Goal: Information Seeking & Learning: Find specific page/section

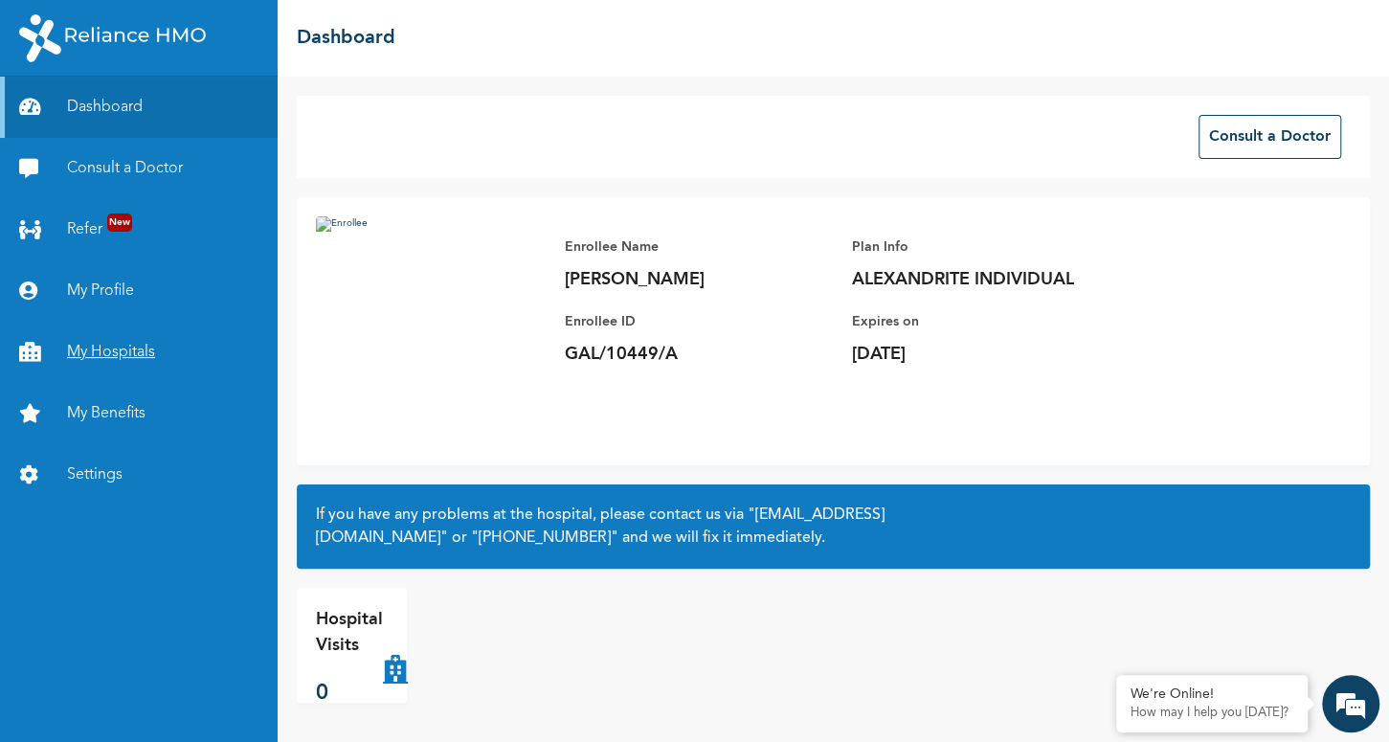
click at [111, 344] on link "My Hospitals" at bounding box center [139, 352] width 278 height 61
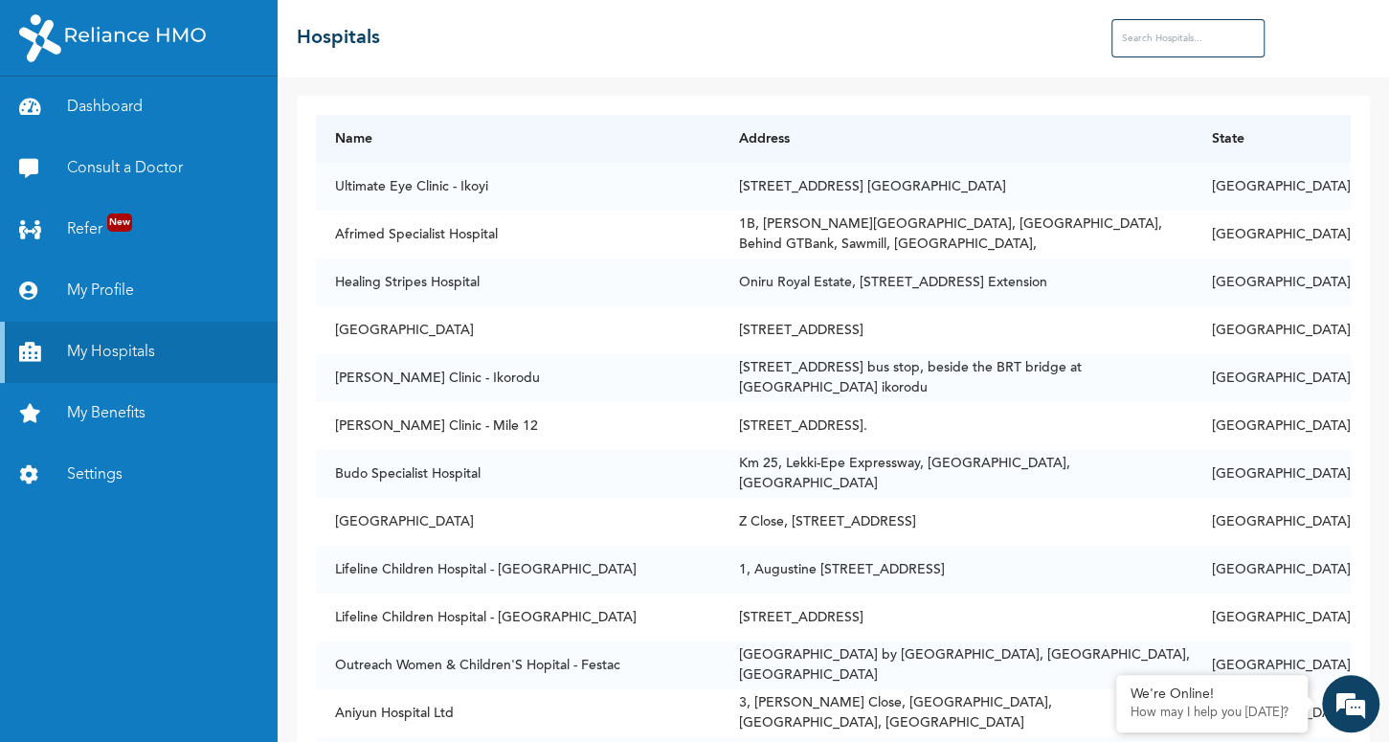
click at [1125, 33] on input "text" at bounding box center [1188, 38] width 153 height 38
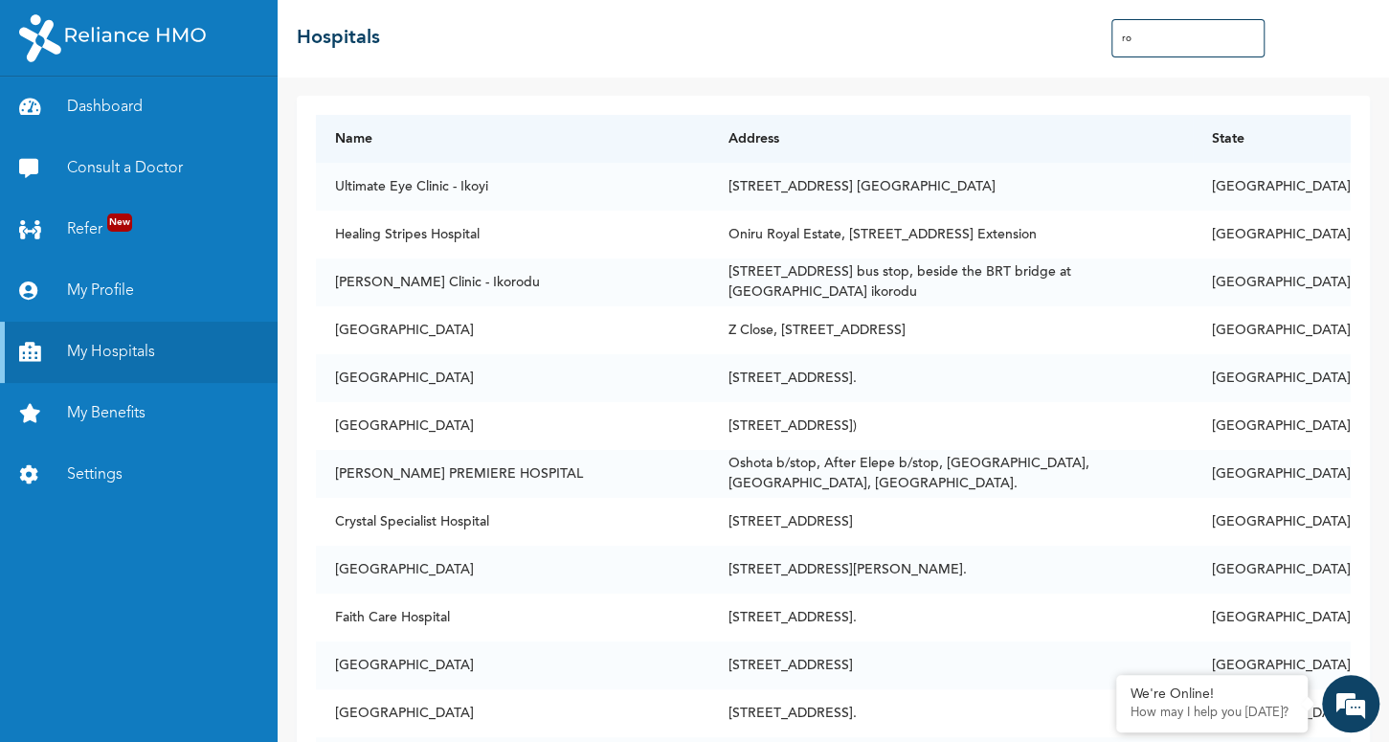
type input "r"
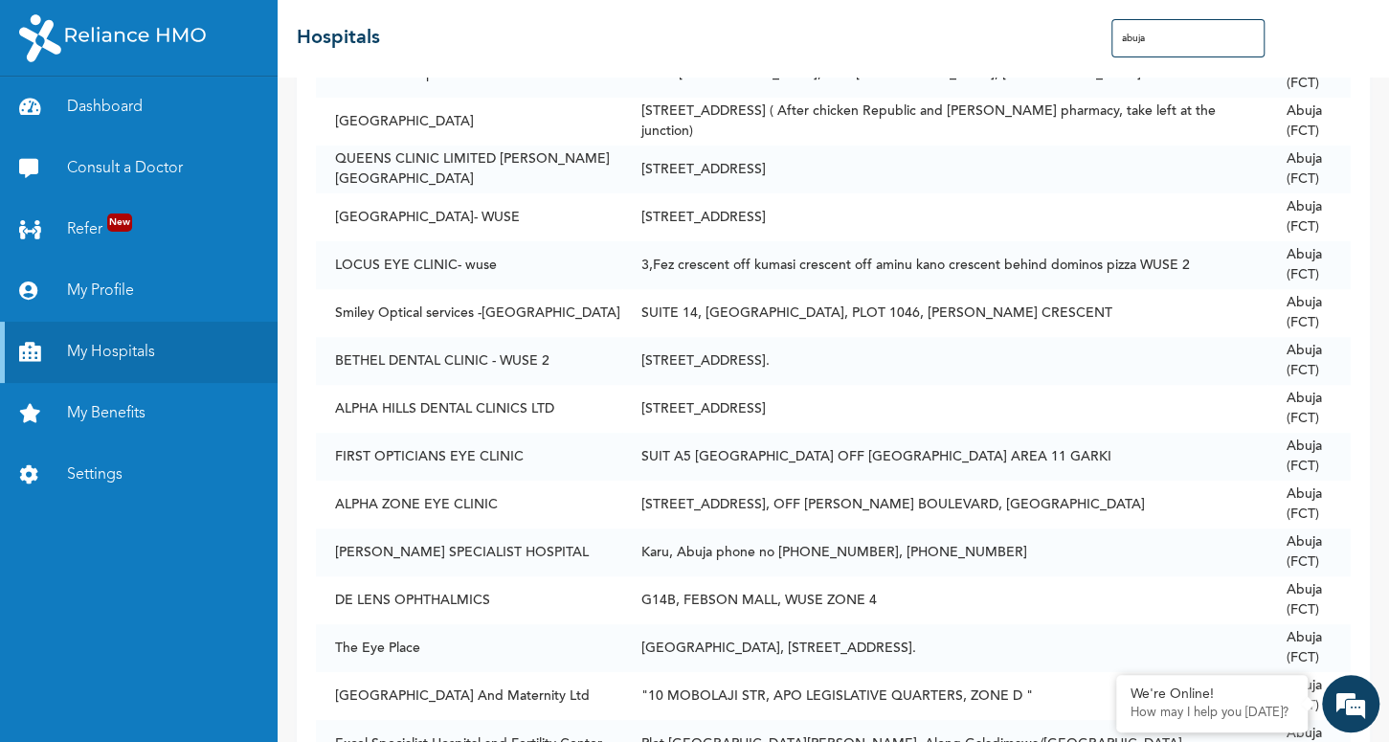
scroll to position [294, 0]
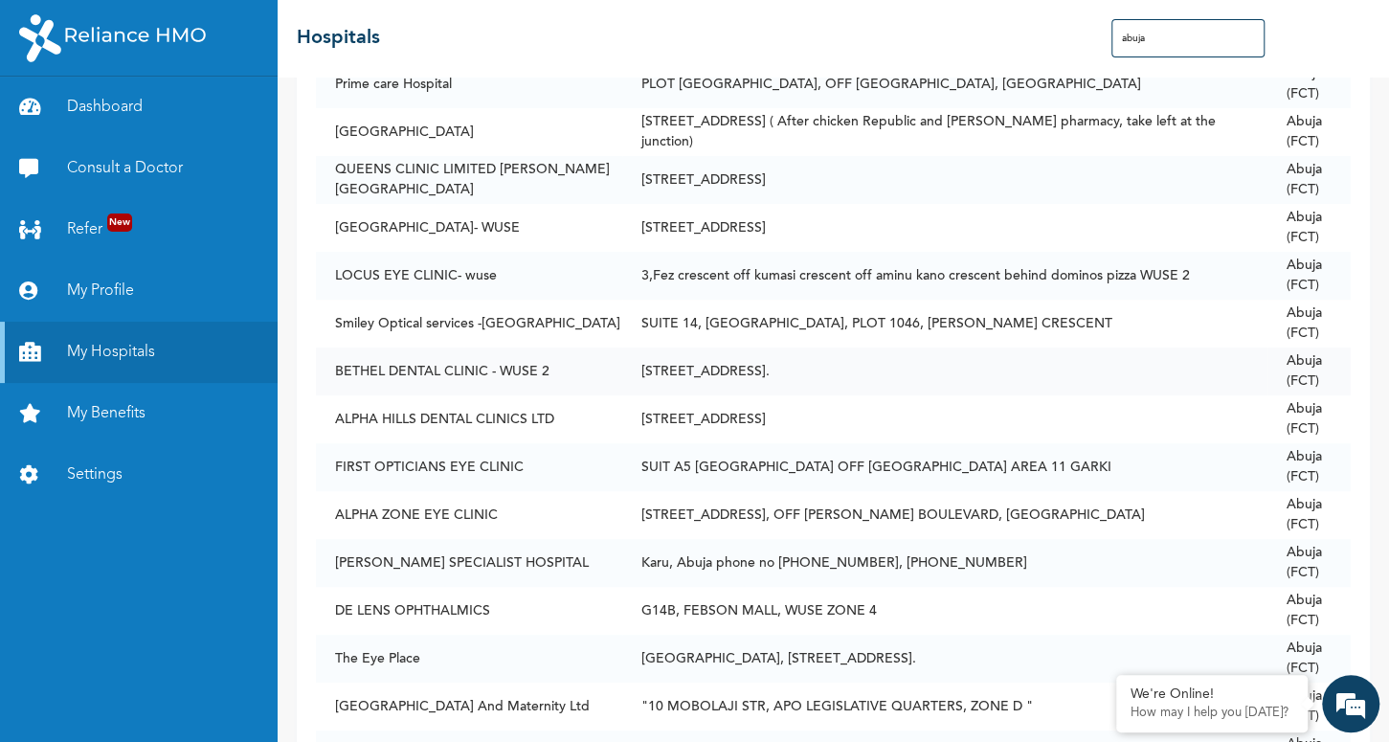
type input "abuja"
drag, startPoint x: 337, startPoint y: 368, endPoint x: 553, endPoint y: 371, distance: 216.4
click at [553, 371] on td "BETHEL DENTAL CLINIC - WUSE 2" at bounding box center [469, 372] width 306 height 48
copy td "BETHEL DENTAL CLINIC - WUSE 2"
drag, startPoint x: 1156, startPoint y: 38, endPoint x: 1069, endPoint y: 39, distance: 86.2
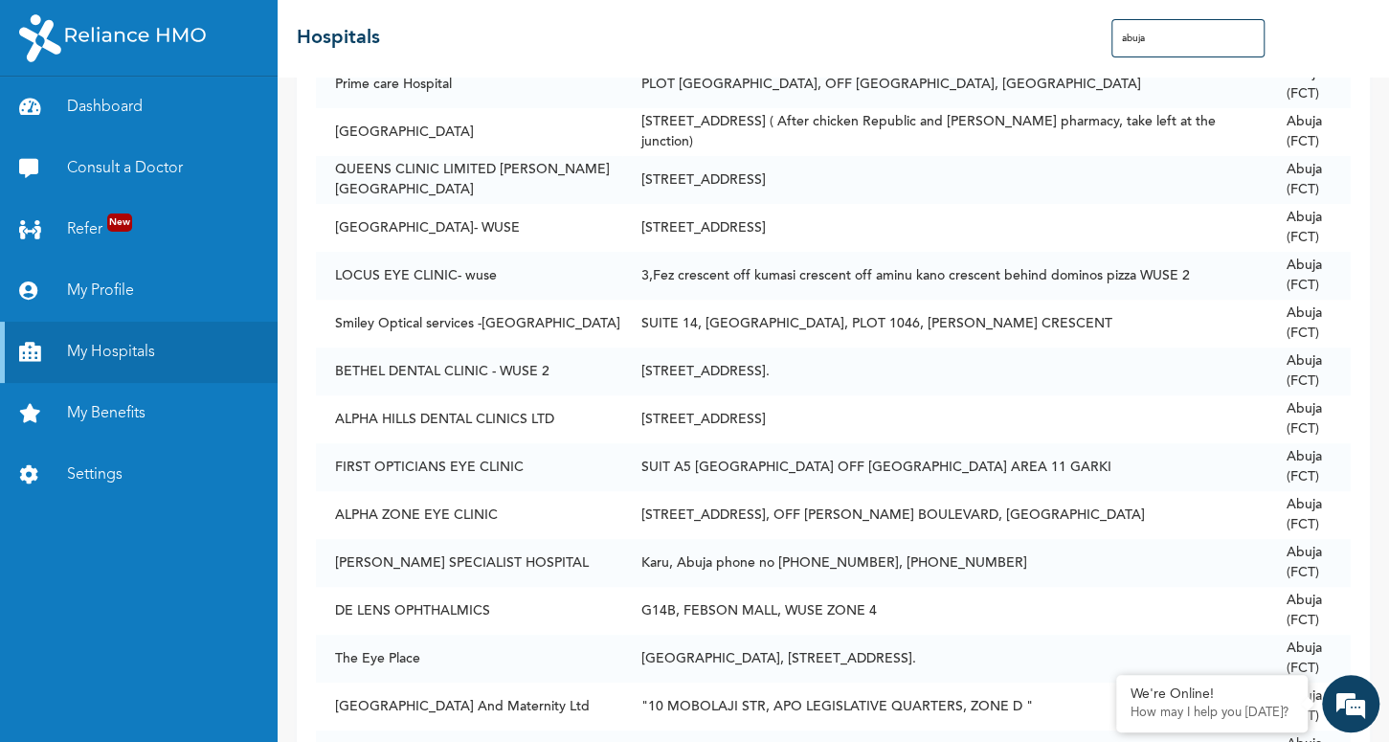
click at [1112, 39] on input "abuja" at bounding box center [1188, 38] width 153 height 38
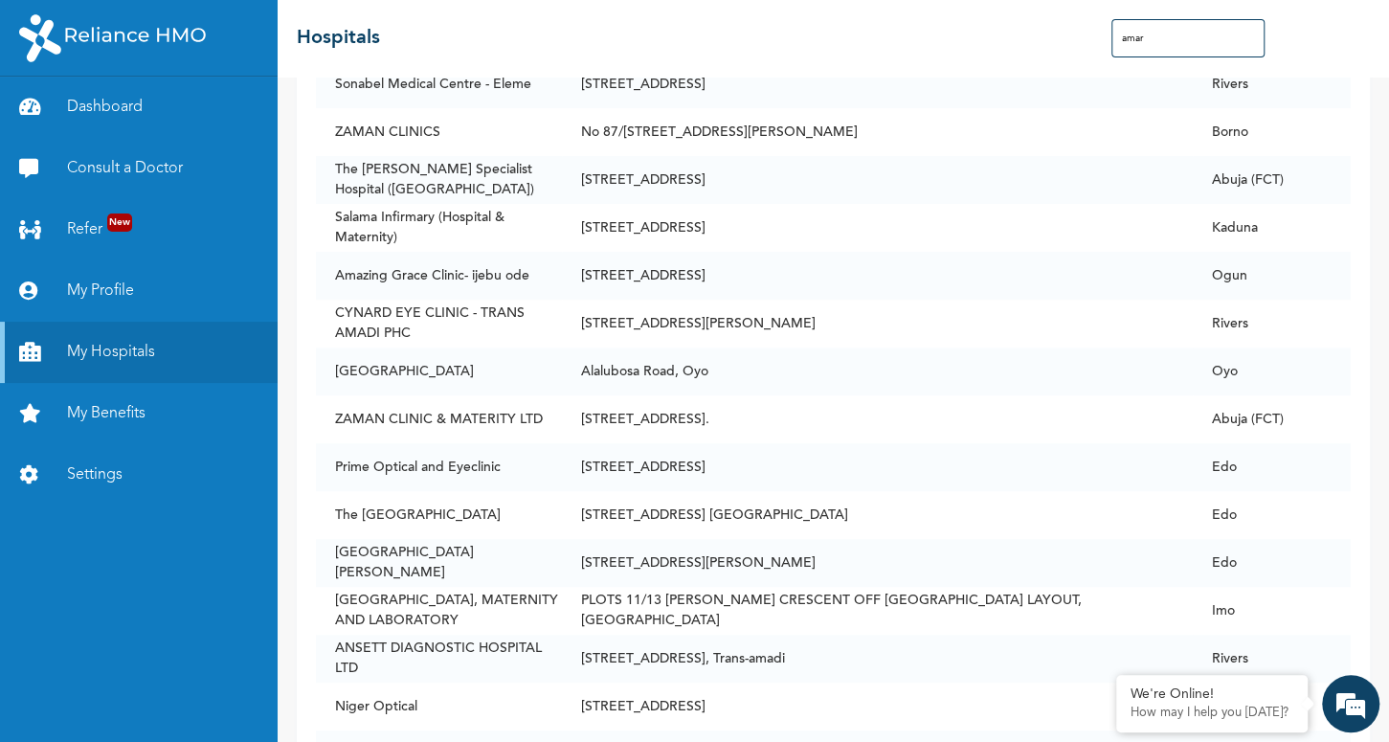
scroll to position [0, 0]
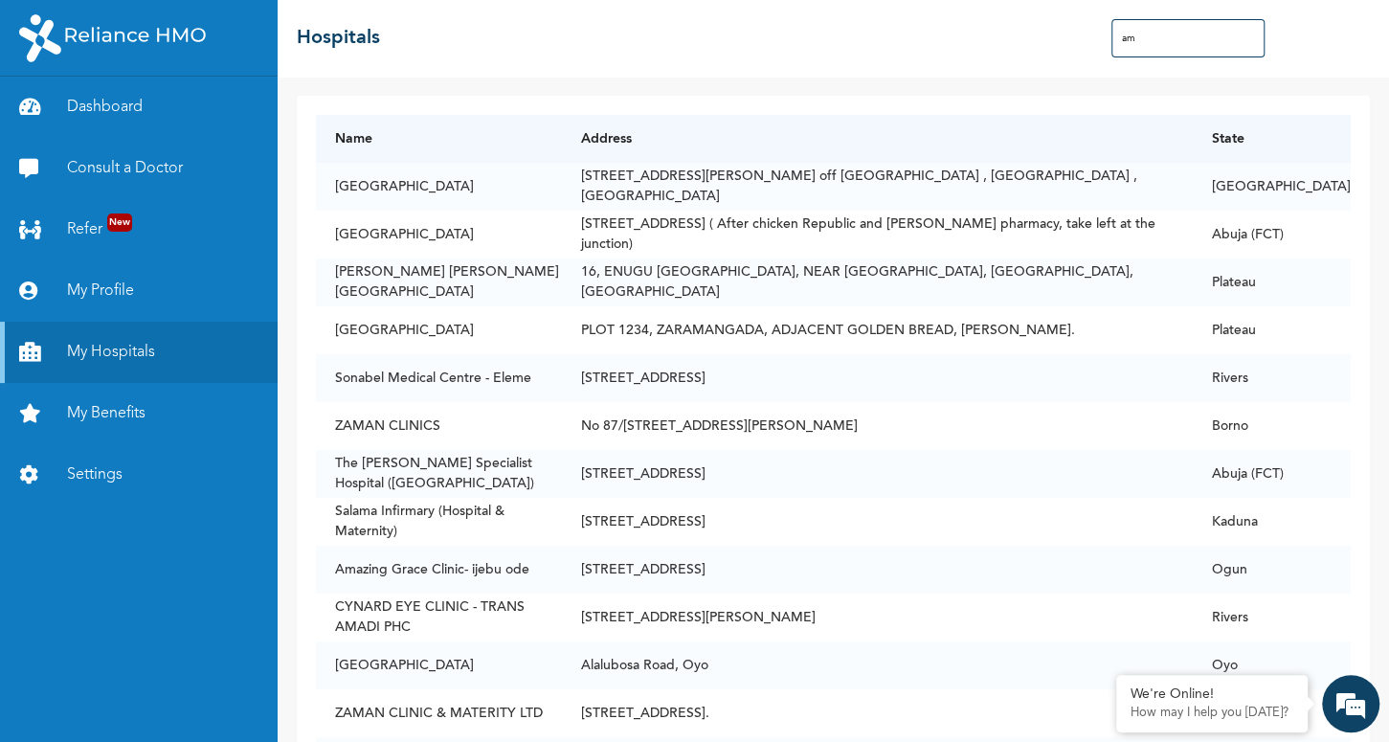
type input "a"
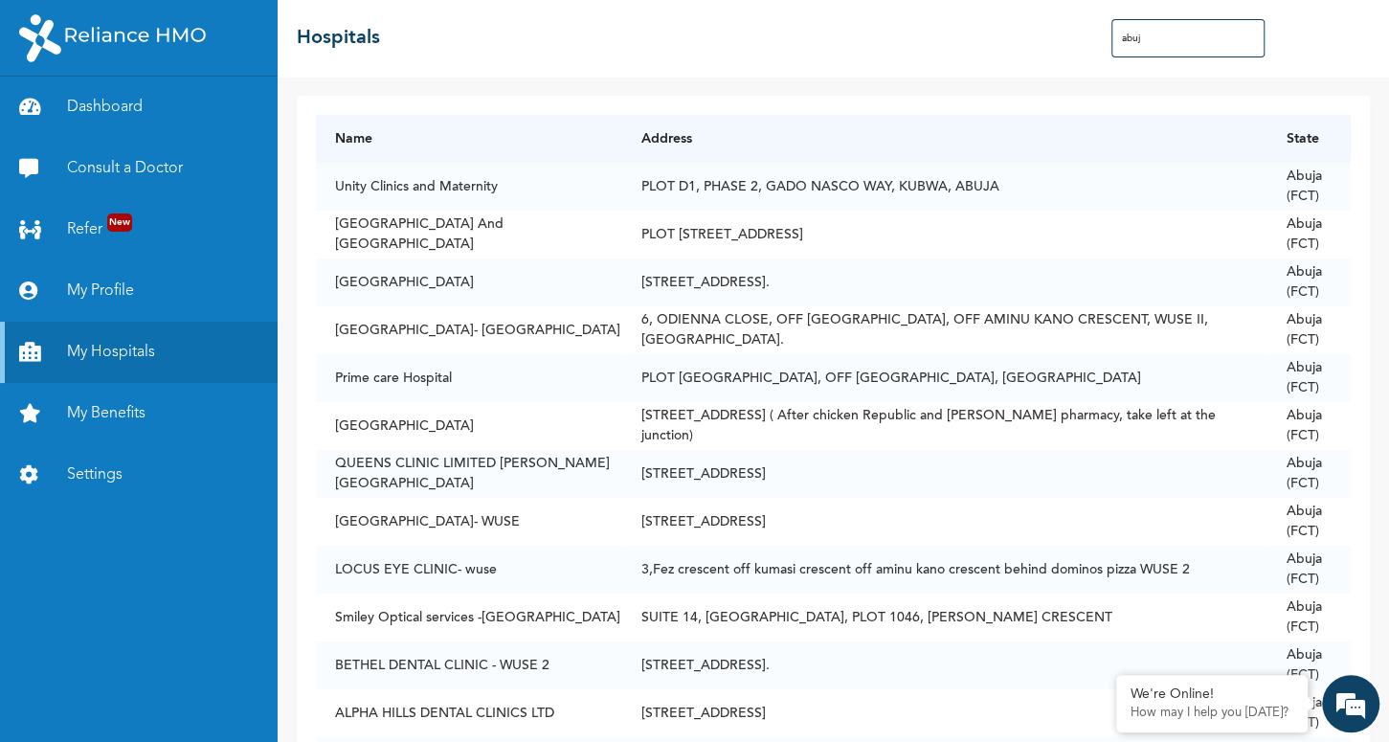
type input "abuja"
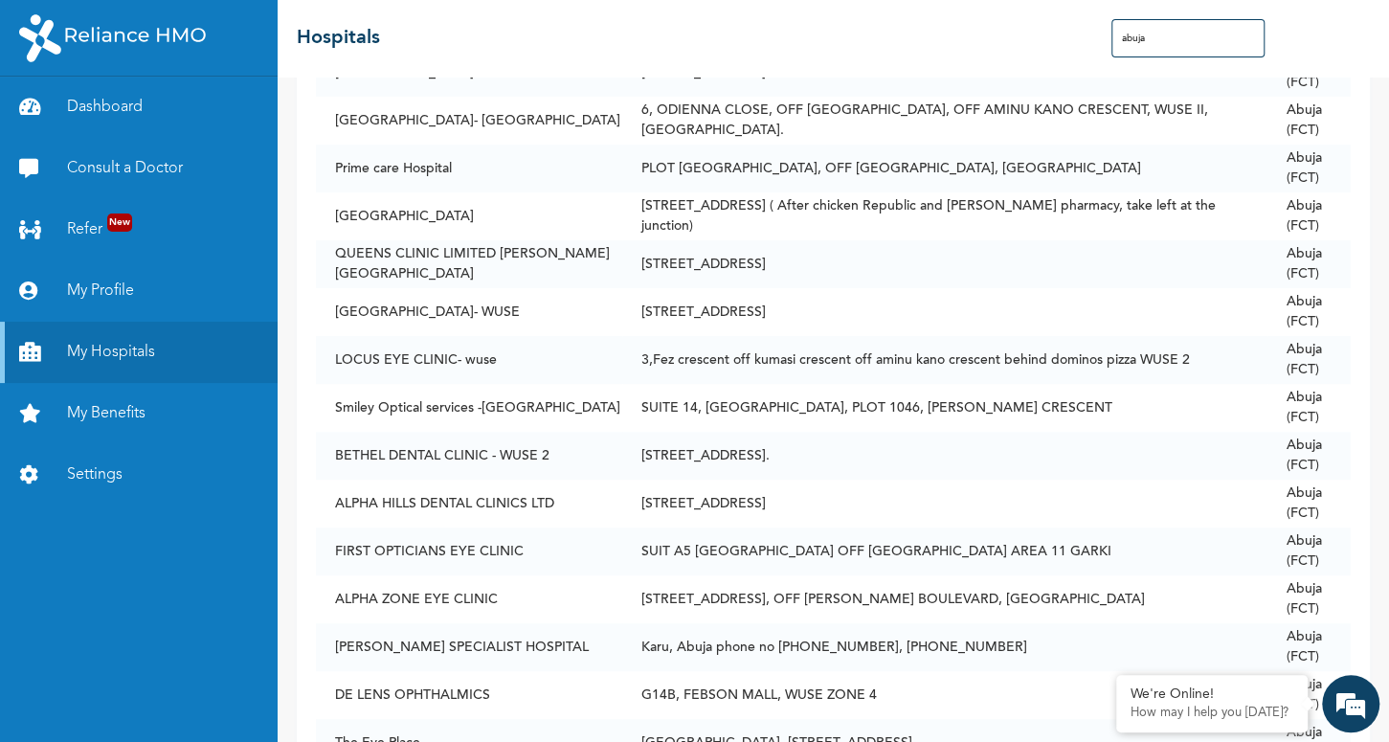
scroll to position [199, 0]
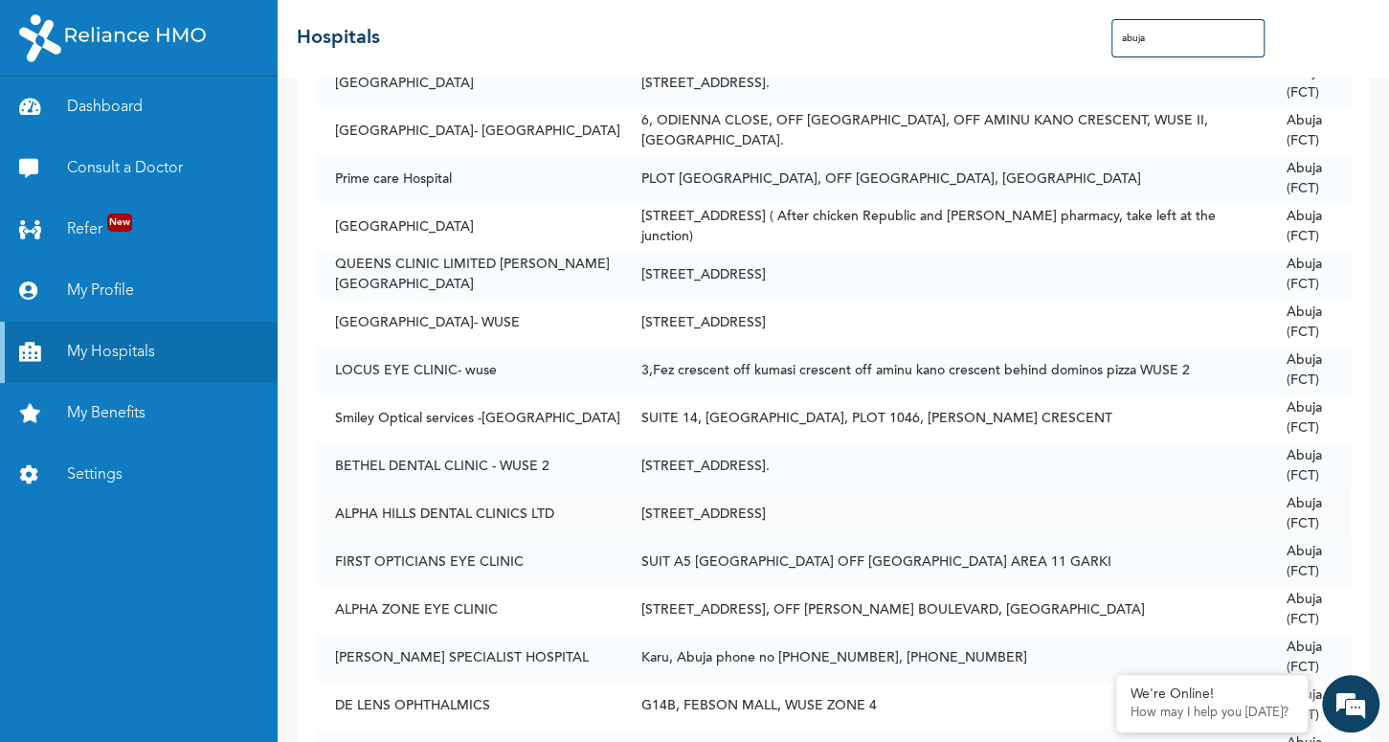
drag, startPoint x: 563, startPoint y: 507, endPoint x: 332, endPoint y: 509, distance: 230.8
click at [332, 509] on td "ALPHA HILLS DENTAL CLINICS LTD" at bounding box center [469, 514] width 306 height 48
click at [486, 513] on td "ALPHA HILLS DENTAL CLINICS LTD" at bounding box center [469, 514] width 306 height 48
drag, startPoint x: 338, startPoint y: 514, endPoint x: 592, endPoint y: 514, distance: 253.7
click at [592, 514] on td "ALPHA HILLS DENTAL CLINICS LTD" at bounding box center [469, 514] width 306 height 48
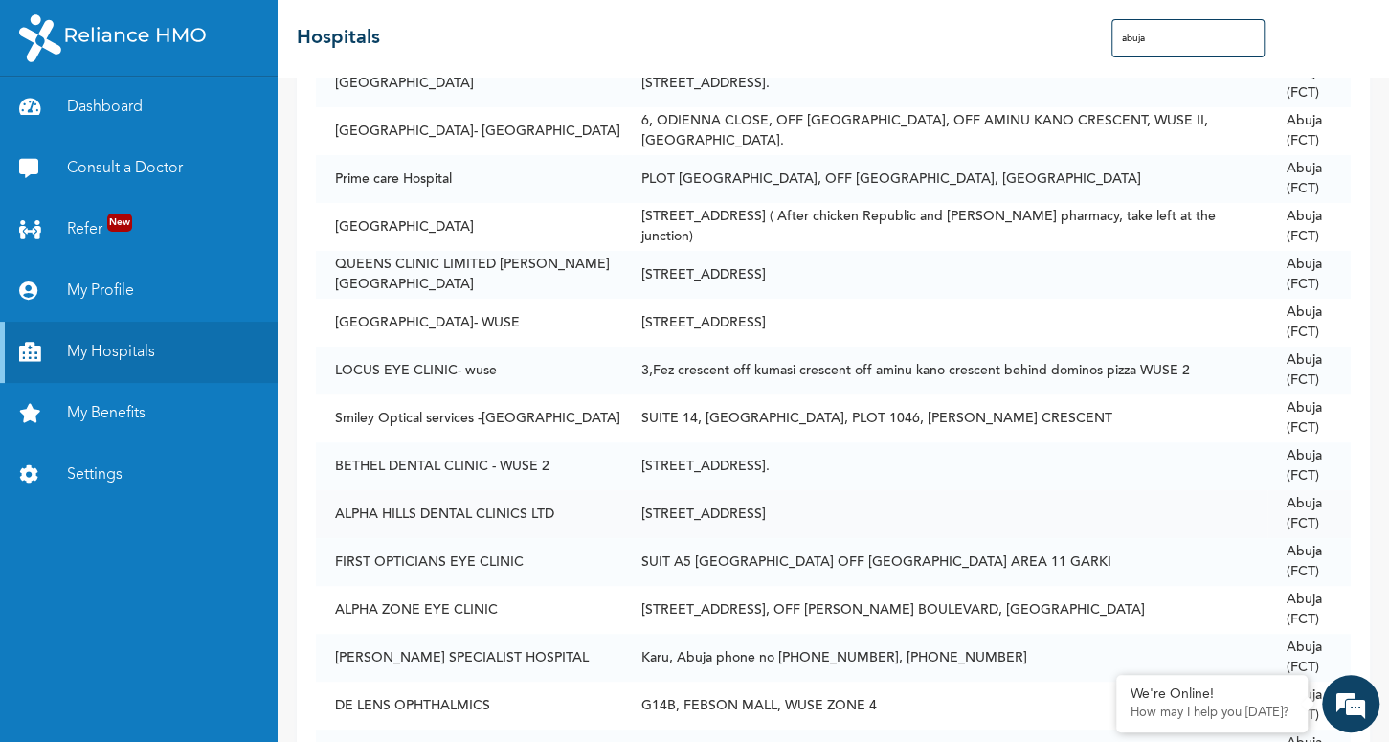
click at [346, 512] on td "ALPHA HILLS DENTAL CLINICS LTD" at bounding box center [469, 514] width 306 height 48
drag, startPoint x: 337, startPoint y: 511, endPoint x: 572, endPoint y: 507, distance: 234.6
click at [572, 507] on td "ALPHA HILLS DENTAL CLINICS LTD" at bounding box center [469, 514] width 306 height 48
copy td "ALPHA HILLS DENTAL CLINICS LTD"
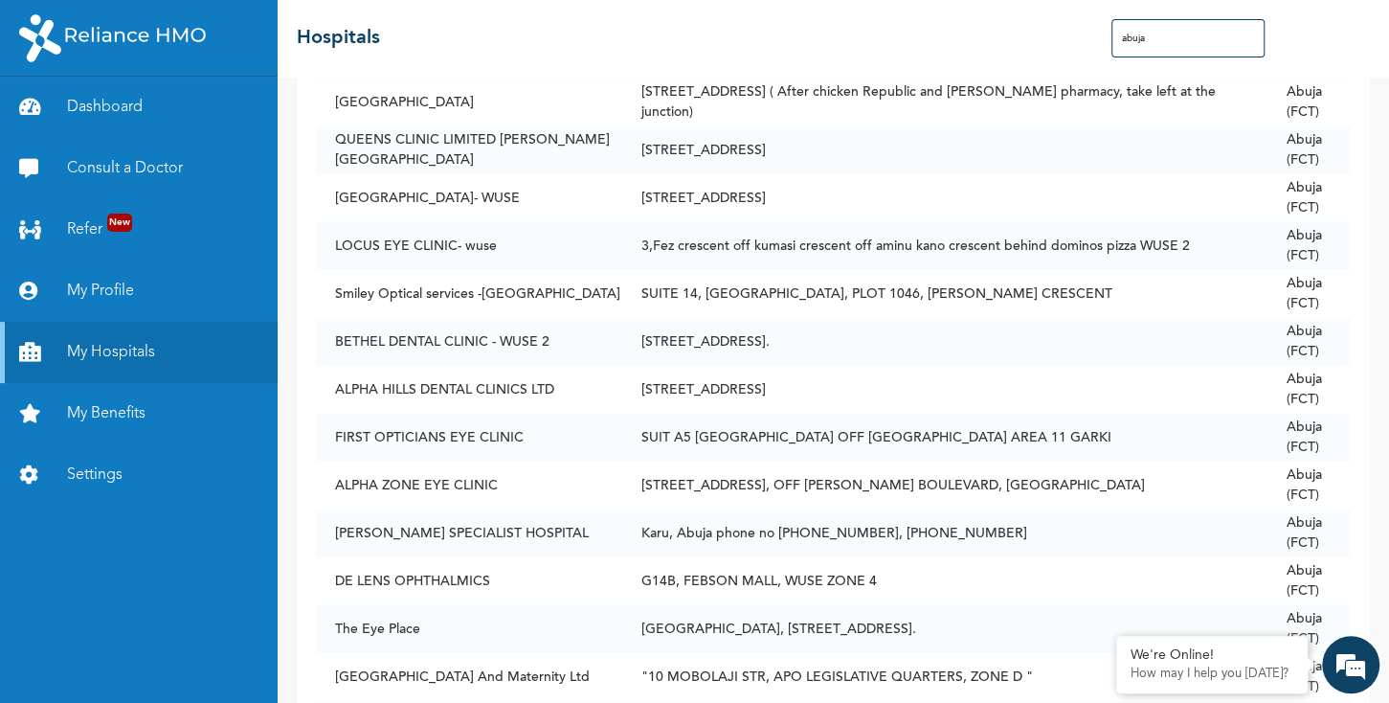
scroll to position [2094, 0]
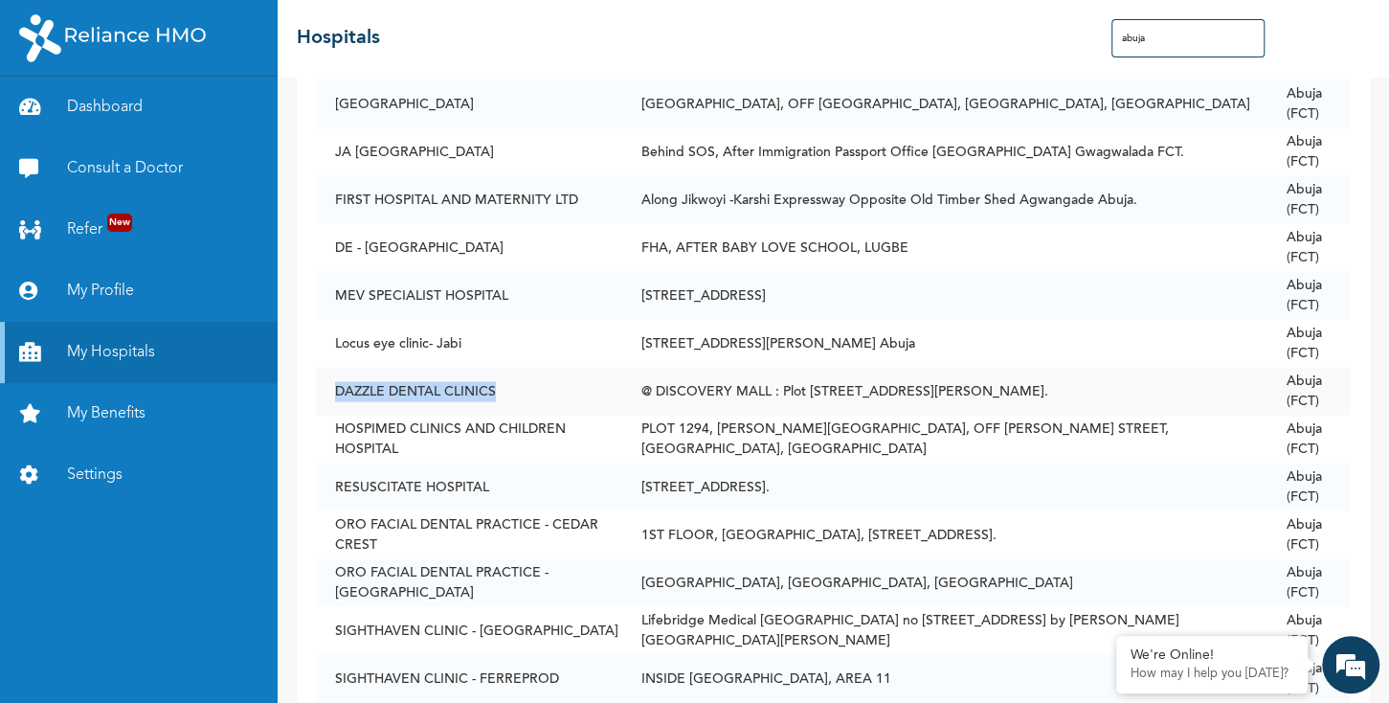
drag, startPoint x: 337, startPoint y: 387, endPoint x: 507, endPoint y: 385, distance: 170.4
click at [507, 385] on td "DAZZLE DENTAL CLINICS" at bounding box center [469, 391] width 306 height 48
copy td "DAZZLE DENTAL CLINICS"
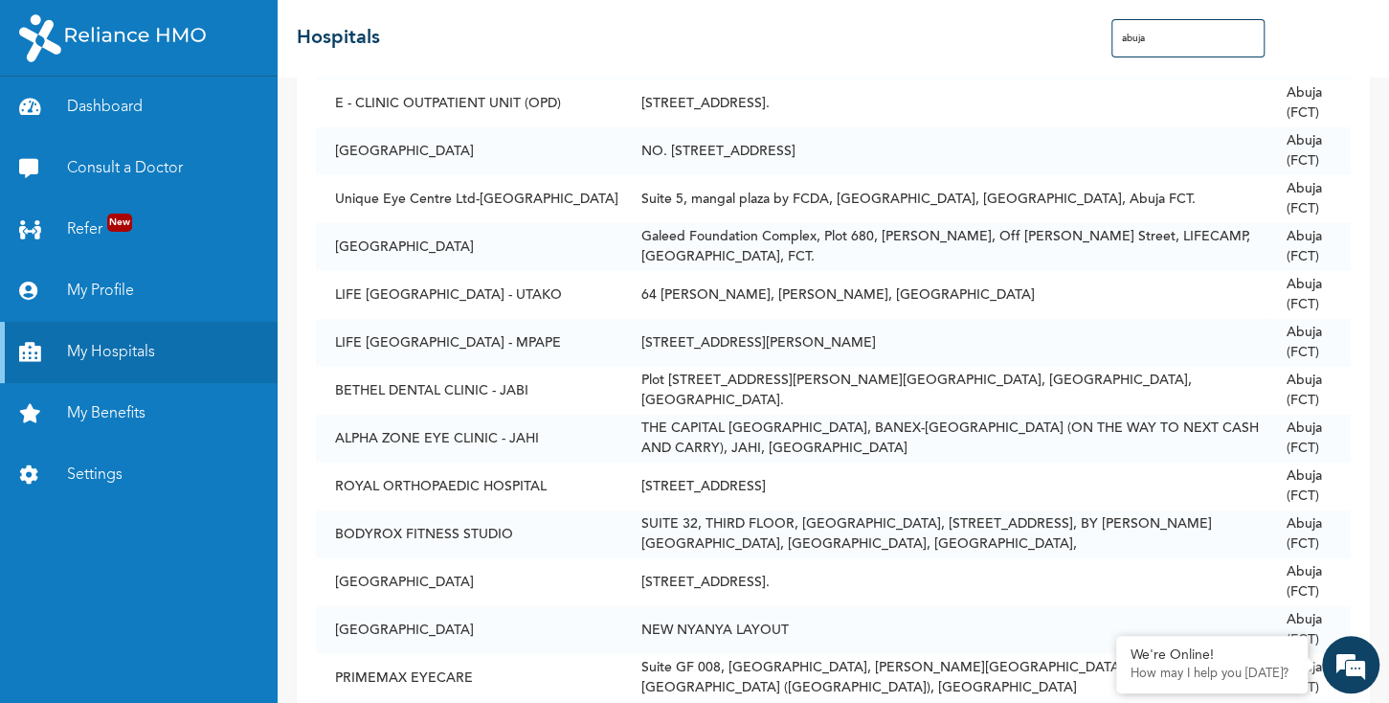
scroll to position [4152, 0]
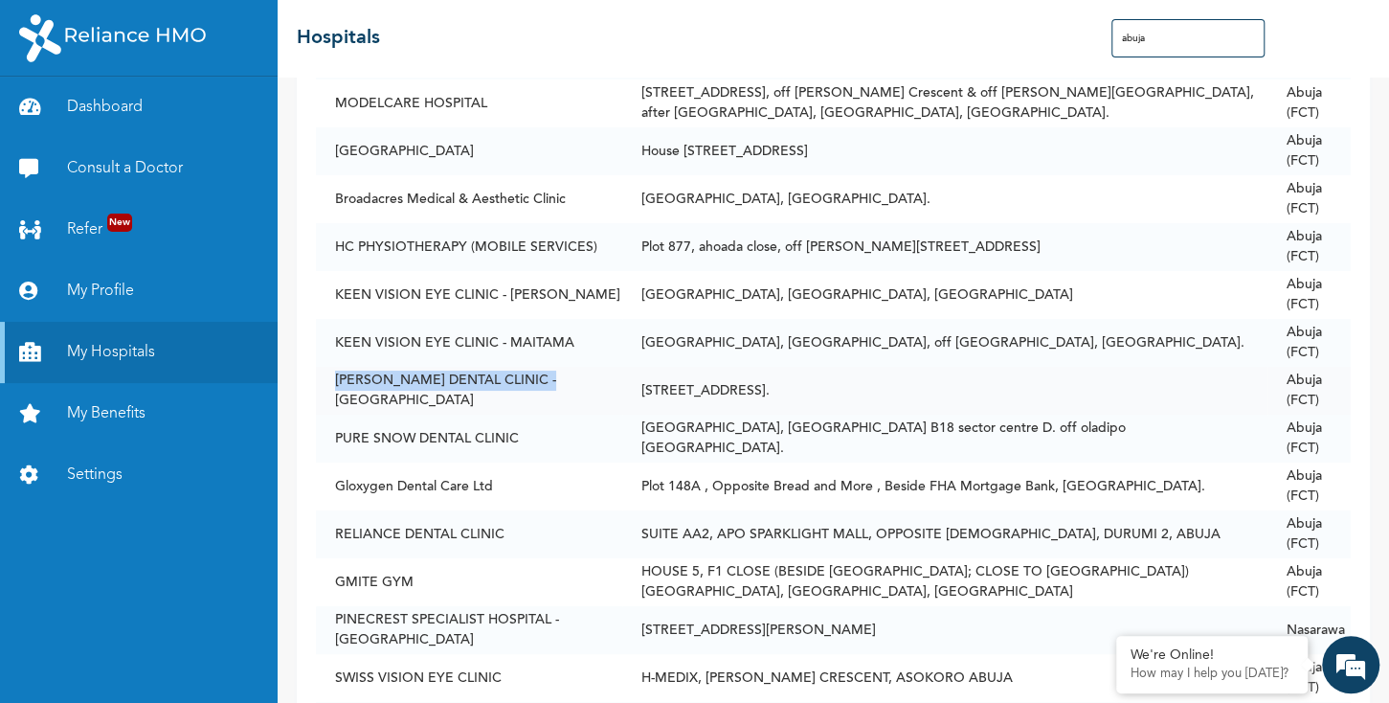
drag, startPoint x: 336, startPoint y: 386, endPoint x: 558, endPoint y: 380, distance: 222.2
click at [558, 380] on td "[PERSON_NAME] DENTAL CLINIC - [GEOGRAPHIC_DATA]" at bounding box center [469, 391] width 306 height 48
copy td "[PERSON_NAME] DENTAL CLINIC - [GEOGRAPHIC_DATA]"
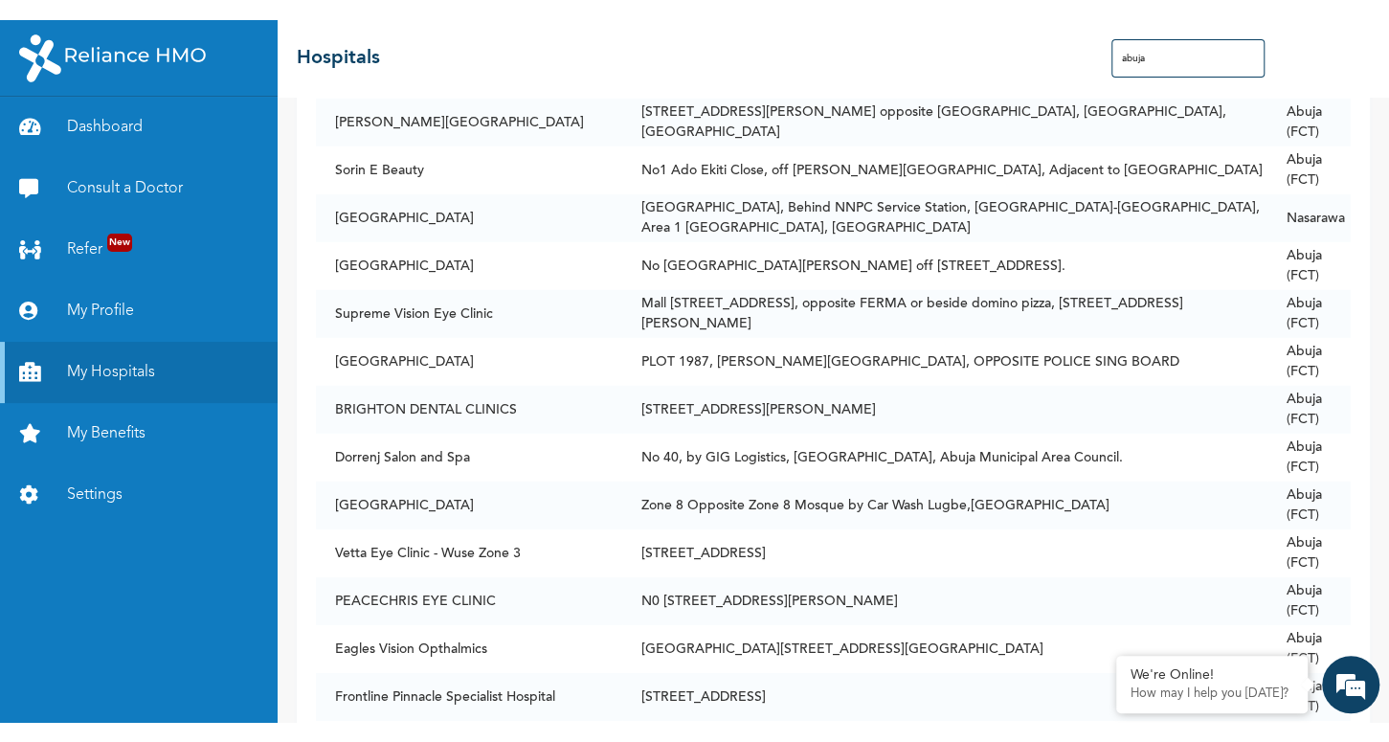
scroll to position [275, 0]
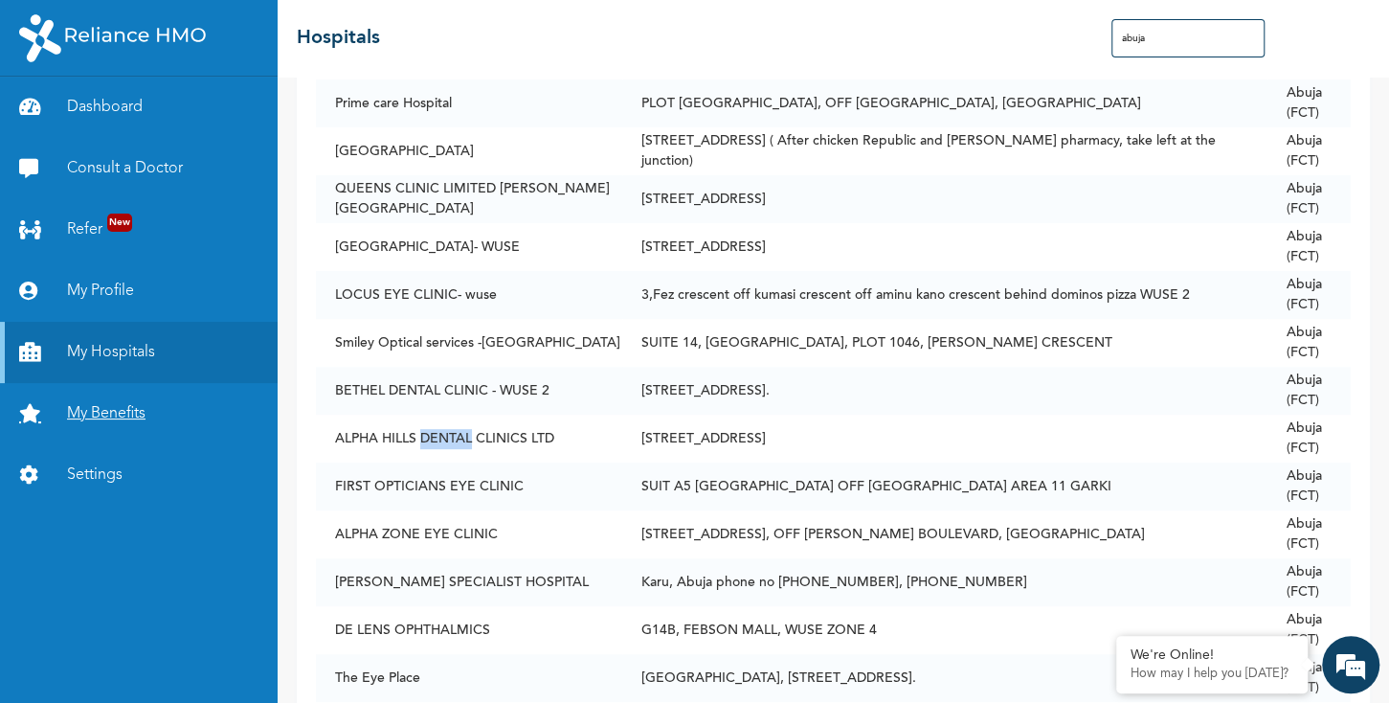
click at [127, 413] on link "My Benefits" at bounding box center [139, 413] width 278 height 61
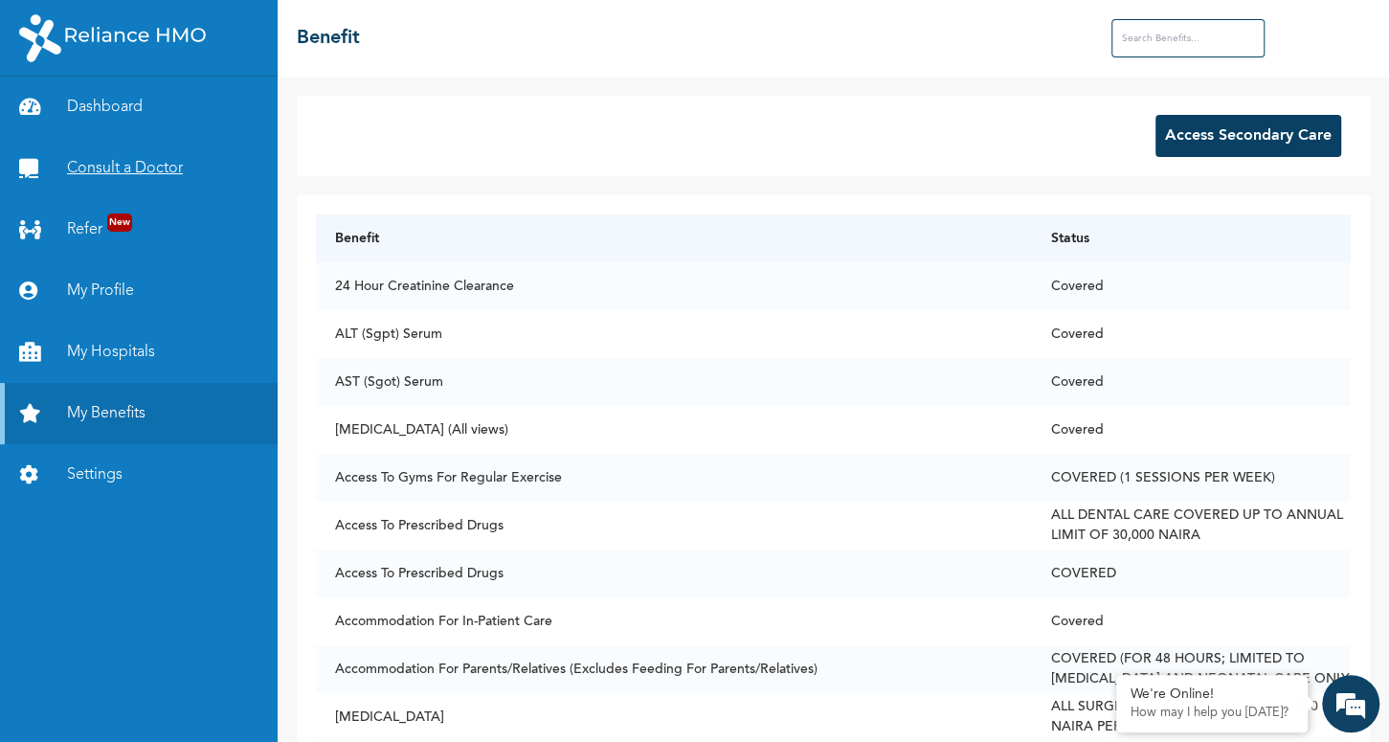
click at [152, 173] on link "Consult a Doctor" at bounding box center [139, 168] width 278 height 61
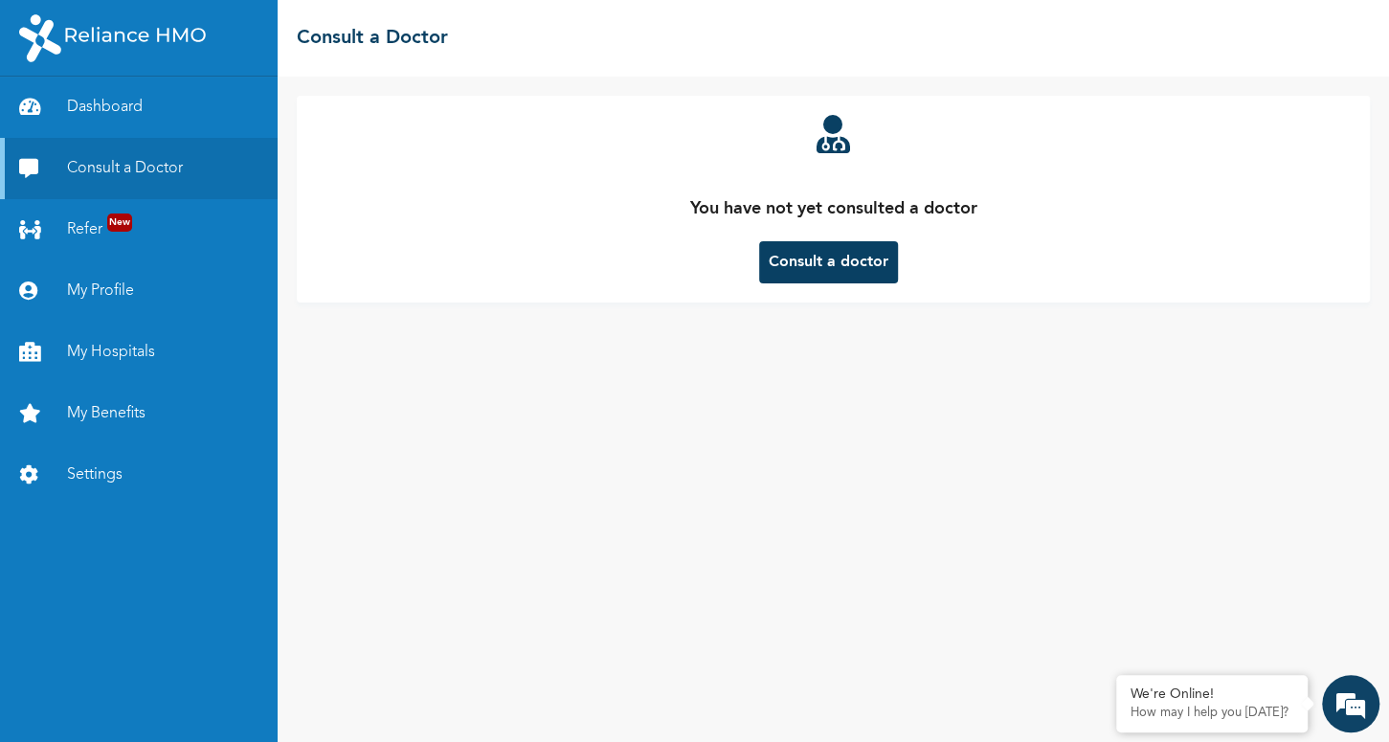
click at [829, 241] on button "Consult a doctor" at bounding box center [828, 262] width 139 height 42
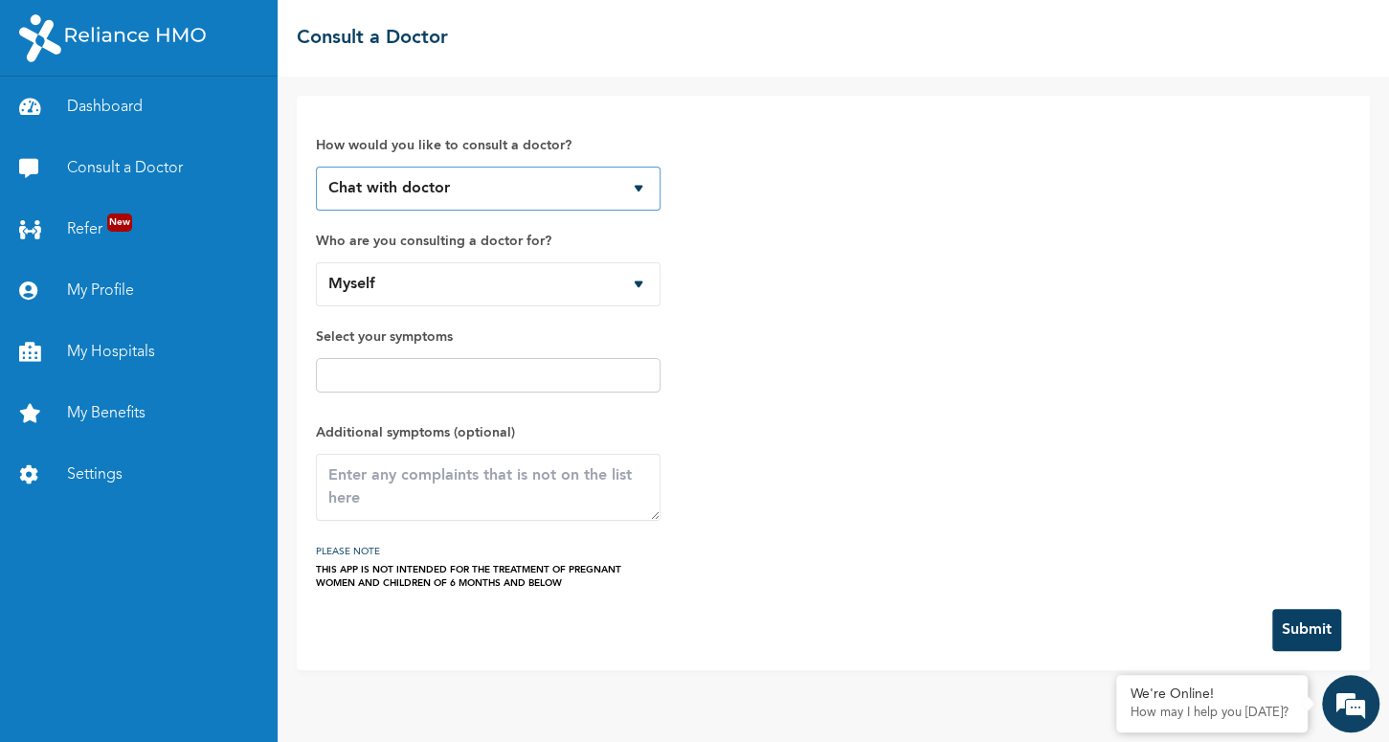
click at [316, 167] on select "Chat with doctor Phone Call" at bounding box center [488, 189] width 345 height 44
click option "Chat with doctor" at bounding box center [0, 0] width 0 height 0
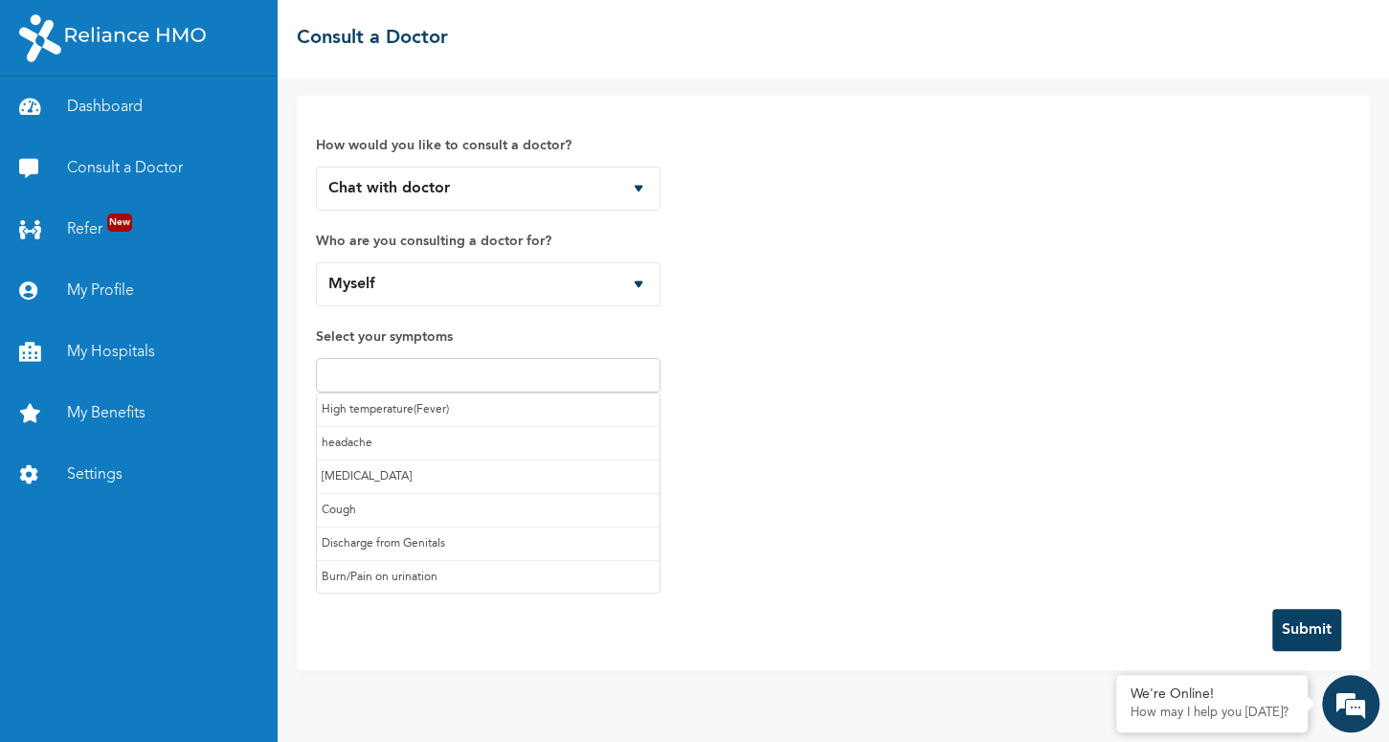
click at [518, 379] on input "text" at bounding box center [488, 375] width 333 height 23
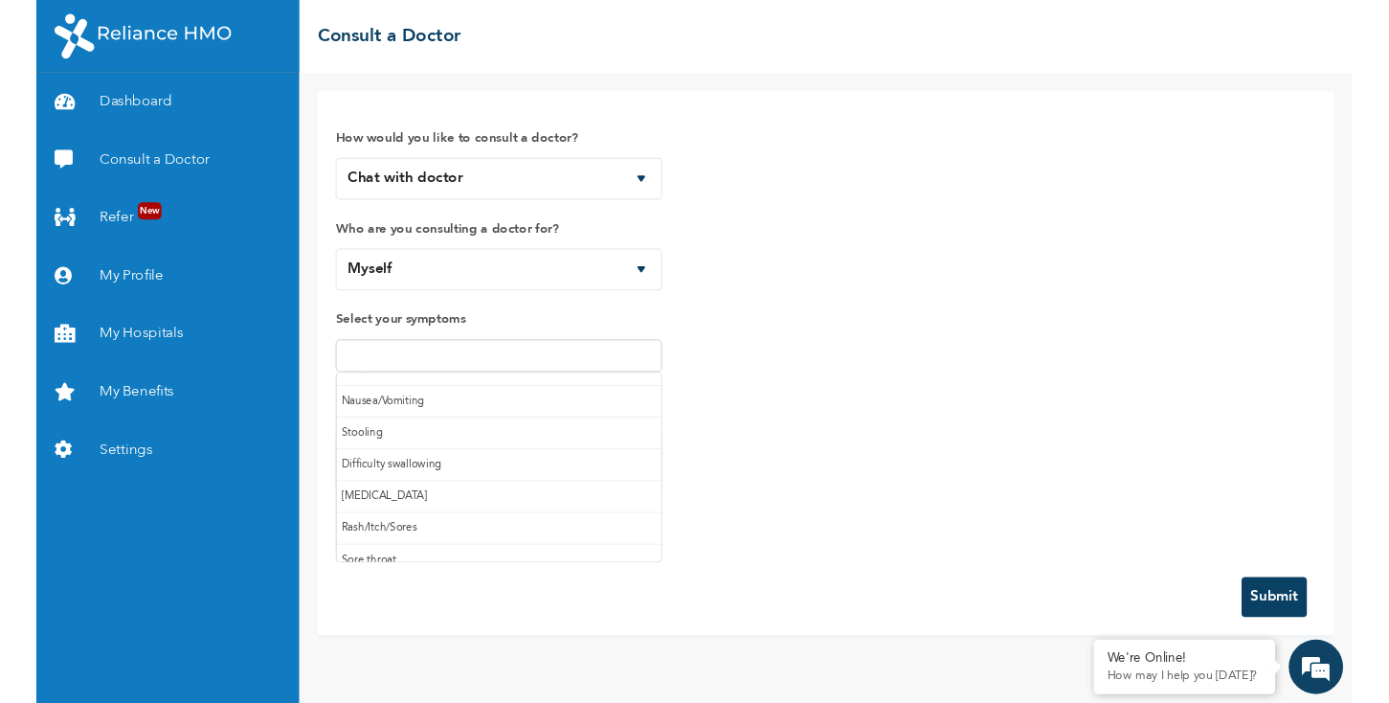
scroll to position [196, 0]
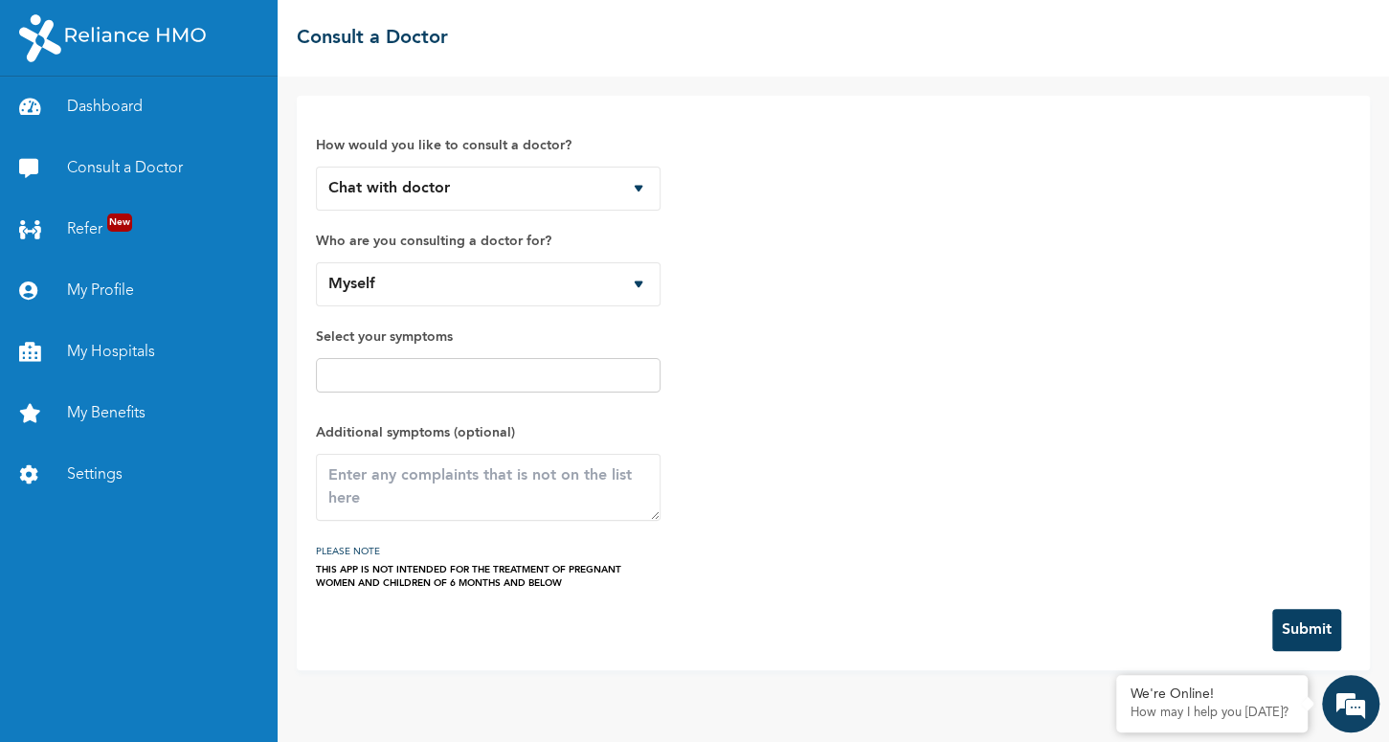
click at [754, 524] on div "How would you like to consult a doctor? Chat with doctor Phone Call Who are you…" at bounding box center [833, 352] width 1035 height 475
click at [124, 344] on link "My Hospitals" at bounding box center [139, 352] width 278 height 61
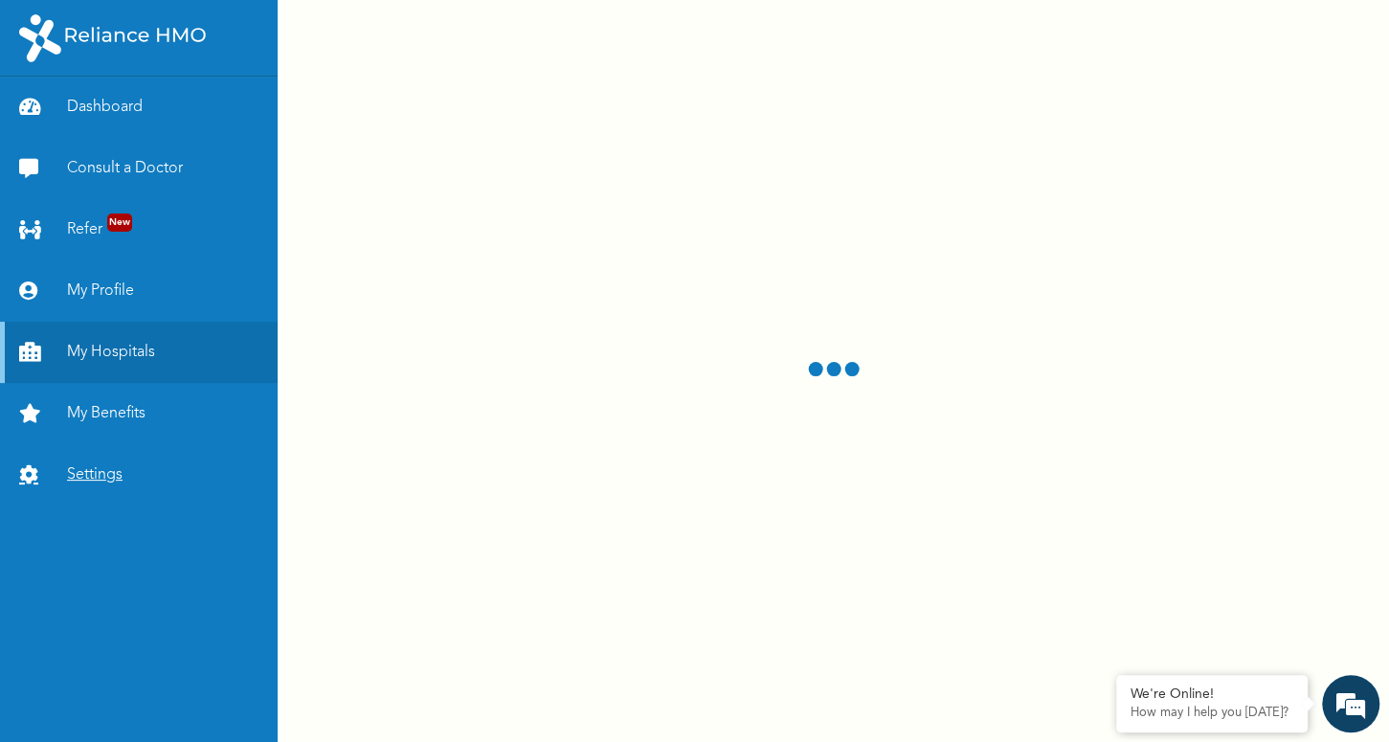
click at [95, 483] on link "Settings" at bounding box center [139, 474] width 278 height 61
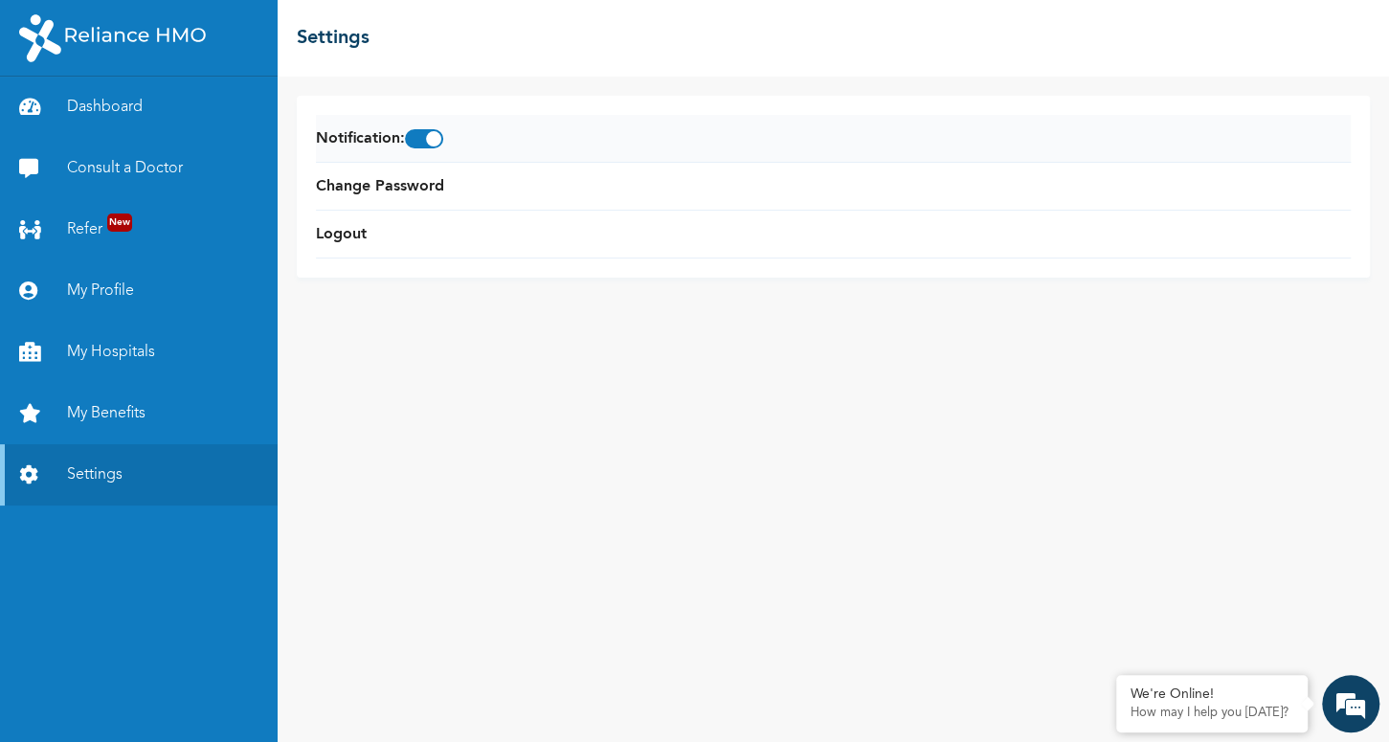
click at [430, 146] on span at bounding box center [424, 138] width 38 height 19
click at [0, 0] on input "checkbox" at bounding box center [0, 0] width 0 height 0
click at [113, 348] on link "My Hospitals" at bounding box center [139, 352] width 278 height 61
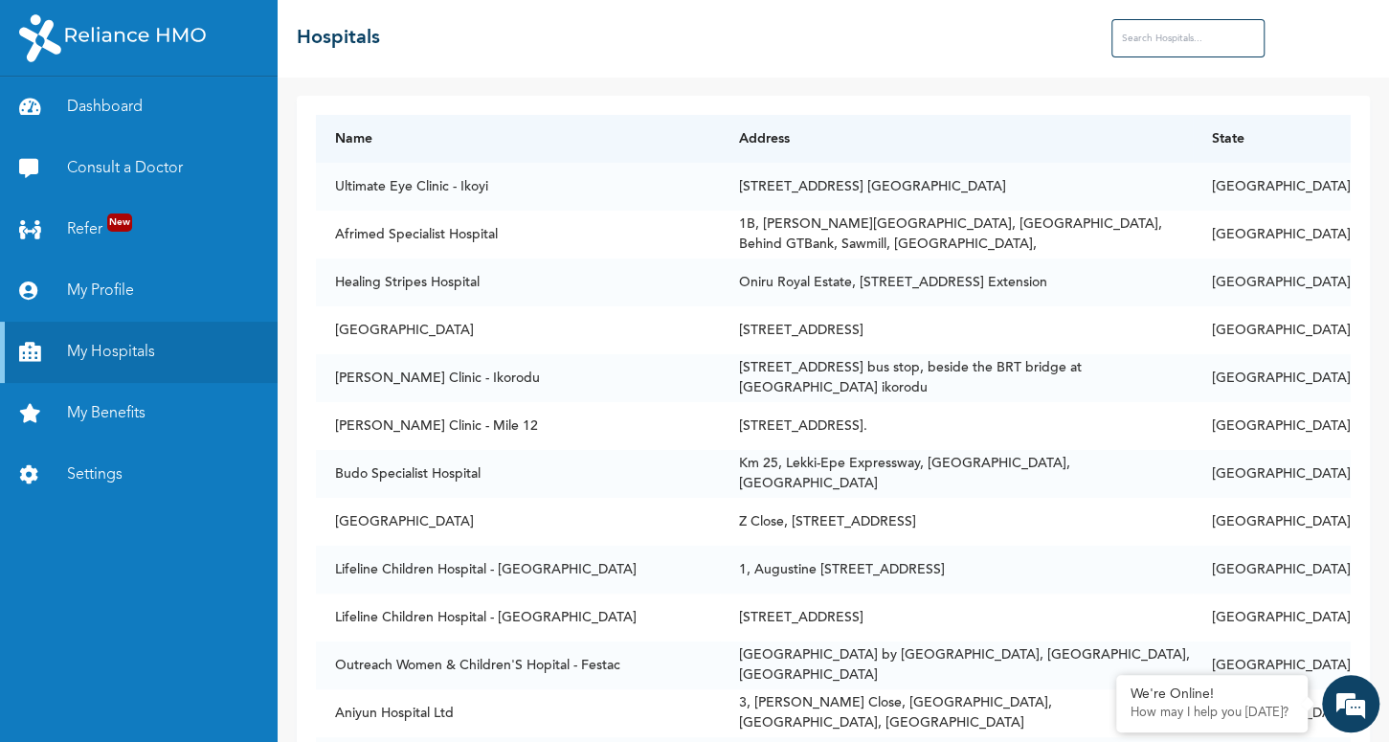
click at [1146, 38] on input "text" at bounding box center [1188, 38] width 153 height 38
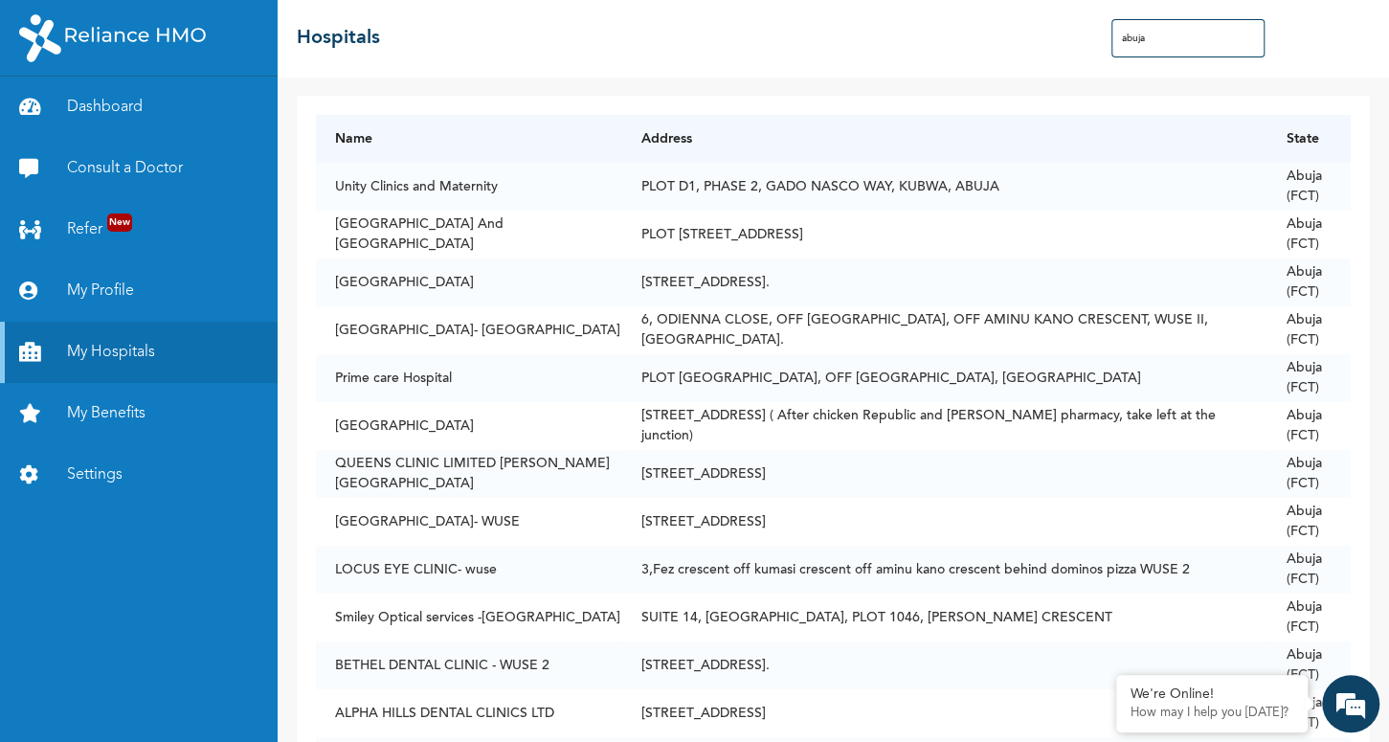
type input "abuja"
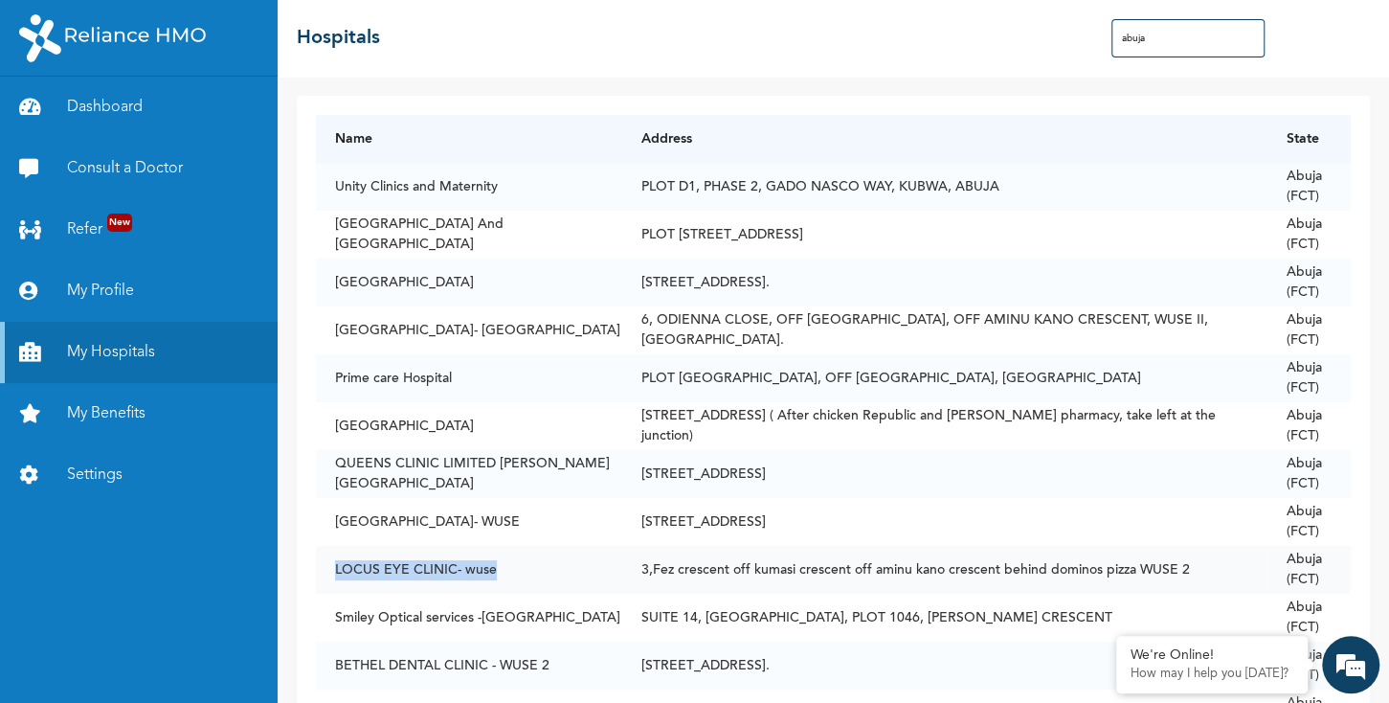
drag, startPoint x: 336, startPoint y: 574, endPoint x: 500, endPoint y: 565, distance: 164.0
click at [500, 565] on td "LOCUS EYE CLINIC- wuse" at bounding box center [469, 570] width 306 height 48
copy td "LOCUS EYE CLINIC- wuse"
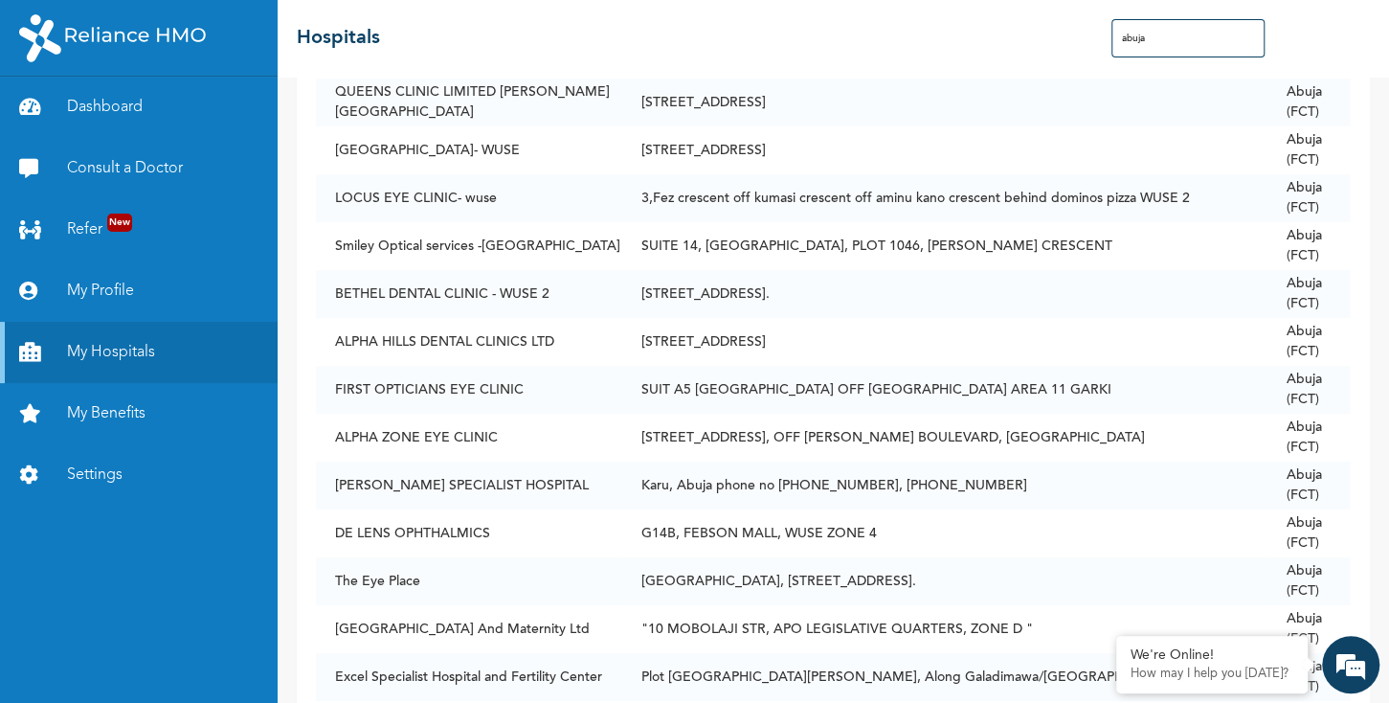
scroll to position [707, 0]
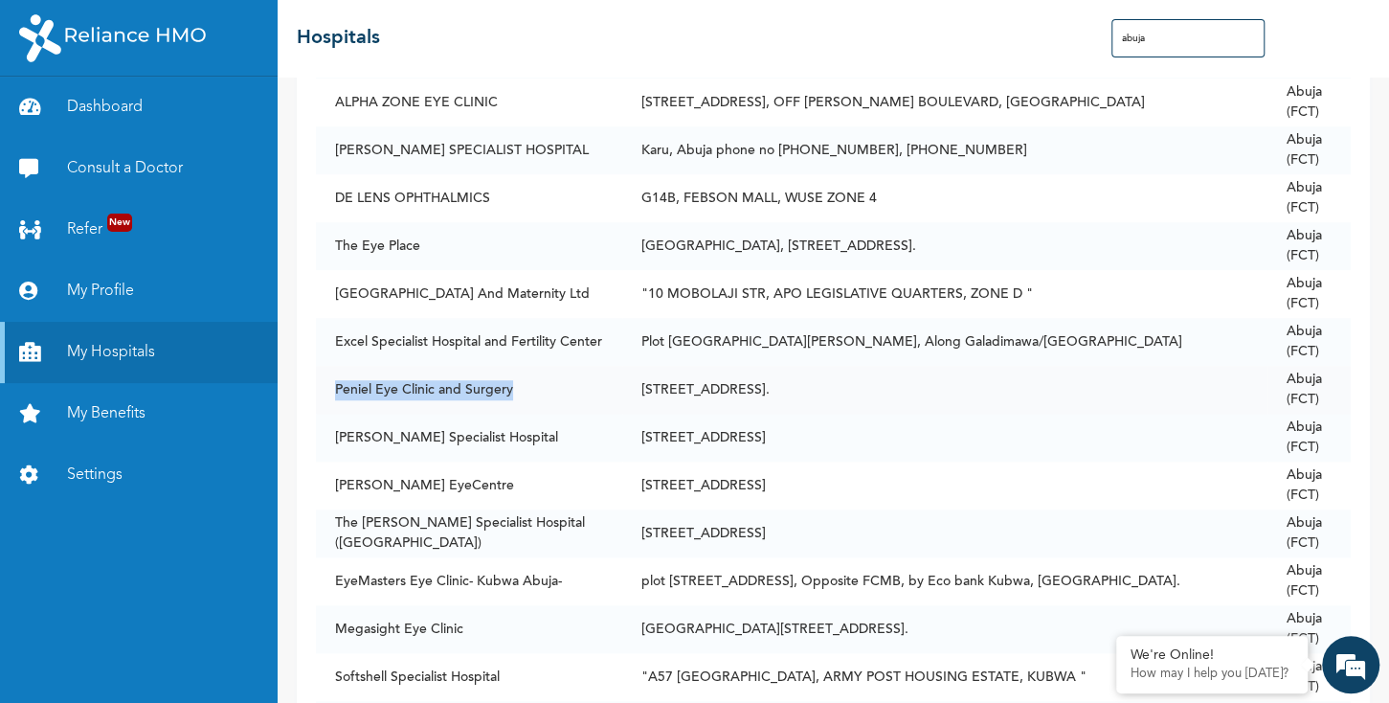
drag, startPoint x: 338, startPoint y: 387, endPoint x: 532, endPoint y: 388, distance: 194.4
click at [532, 388] on td "Peniel Eye Clinic and Surgery" at bounding box center [469, 390] width 306 height 48
copy td "Peniel Eye Clinic and Surgery"
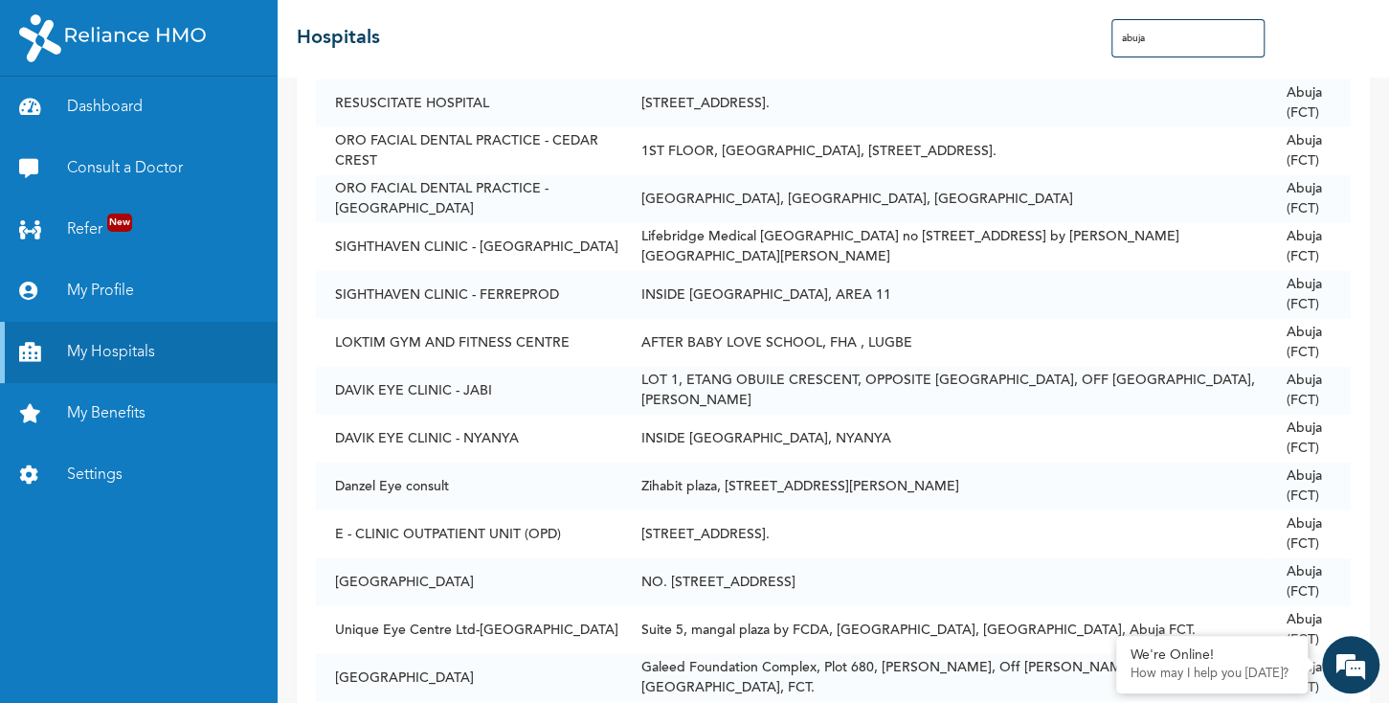
scroll to position [2957, 0]
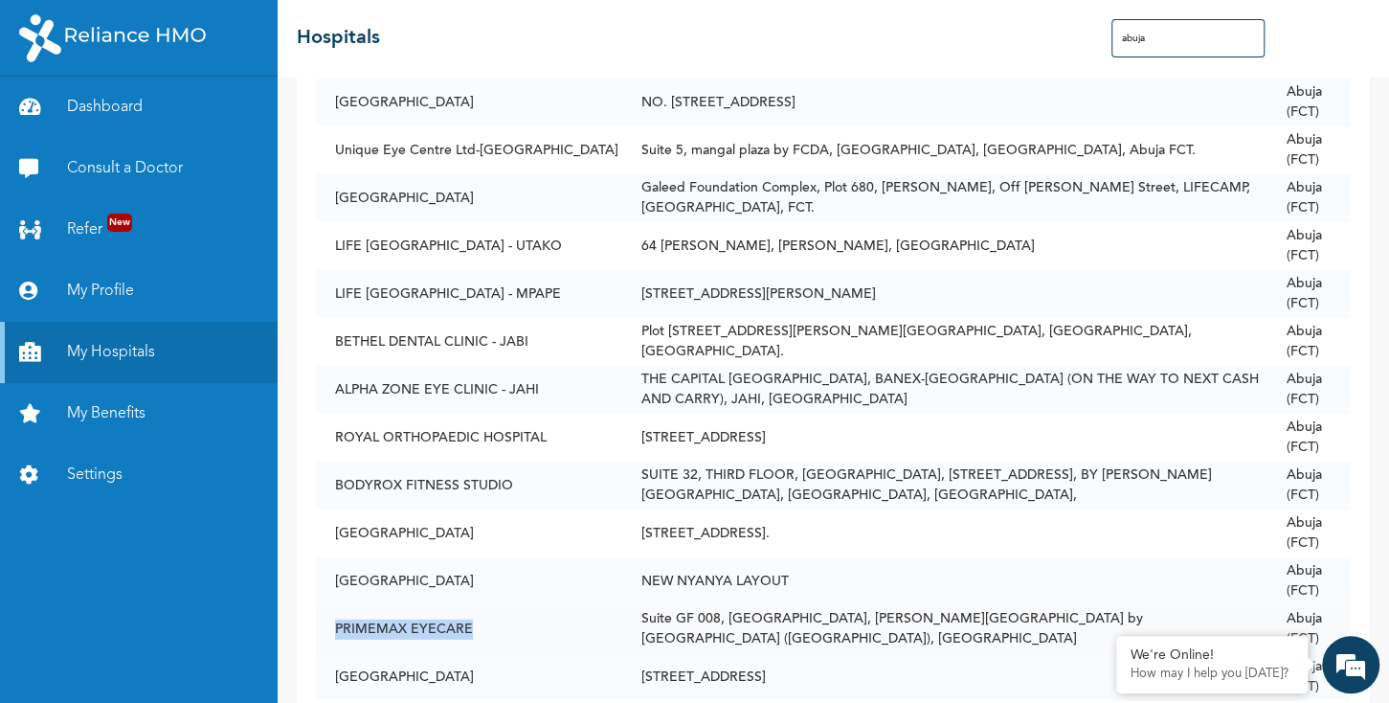
drag, startPoint x: 337, startPoint y: 627, endPoint x: 479, endPoint y: 636, distance: 142.0
click at [479, 636] on td "PRIMEMAX EYECARE" at bounding box center [469, 629] width 306 height 48
copy td "PRIMEMAX EYECARE"
